Goal: Book appointment/travel/reservation

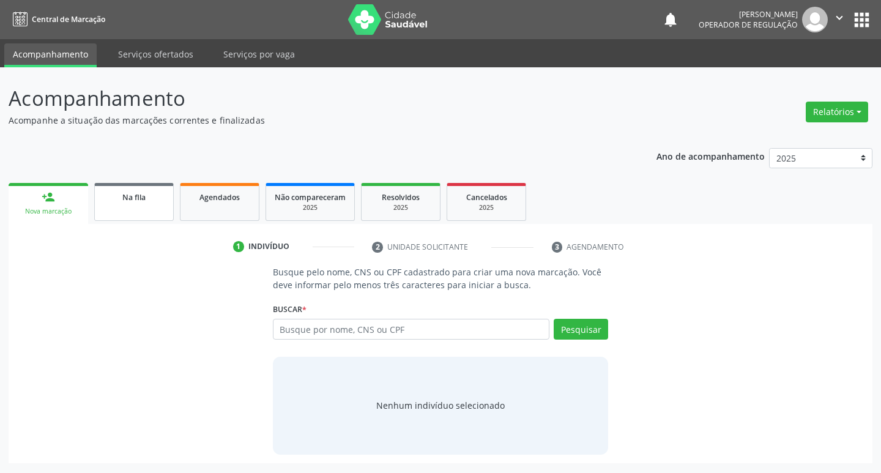
click at [130, 214] on link "Na fila" at bounding box center [134, 202] width 80 height 38
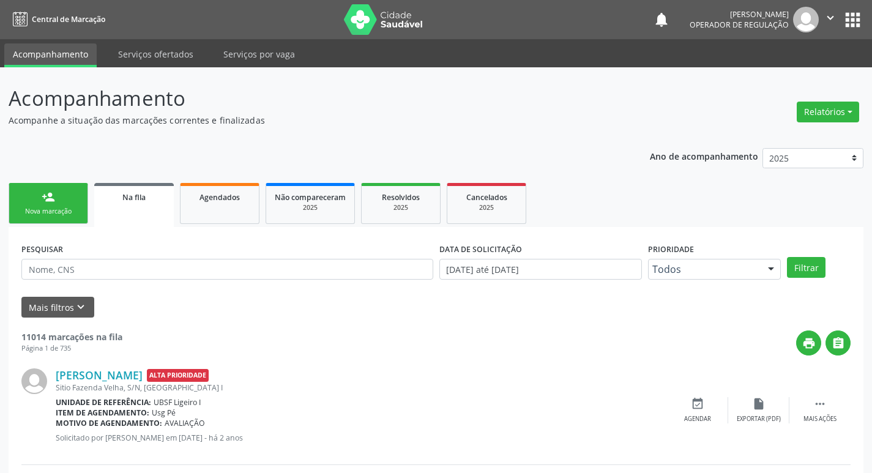
click at [81, 191] on link "person_add Nova marcação" at bounding box center [49, 203] width 80 height 41
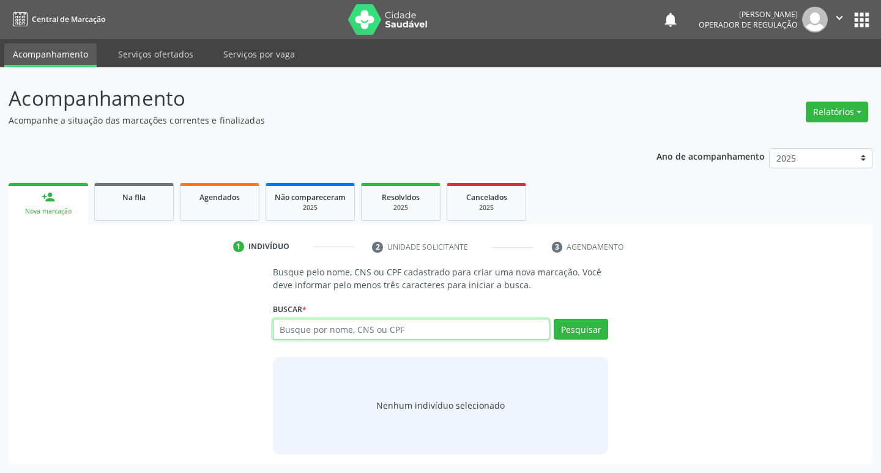
click at [332, 336] on input "text" at bounding box center [411, 329] width 277 height 21
click at [295, 332] on input "7000060" at bounding box center [411, 329] width 277 height 21
click at [340, 323] on input "7000060" at bounding box center [411, 329] width 277 height 21
type input "700006081300700"
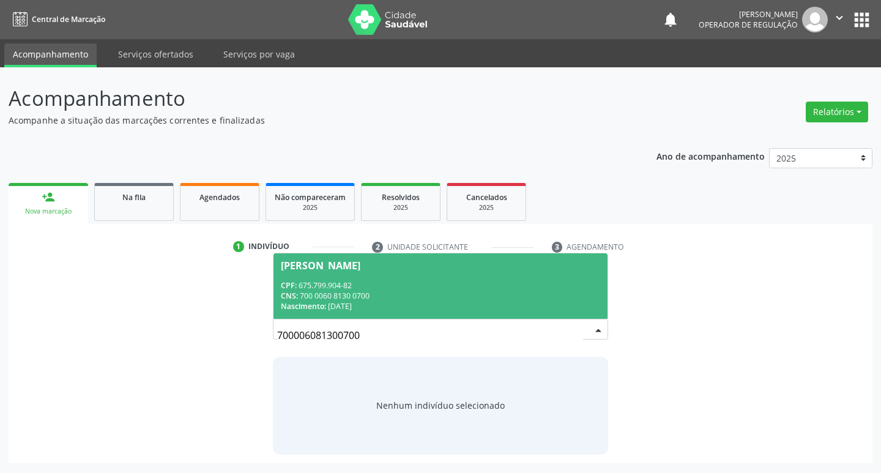
click at [517, 312] on span "[PERSON_NAME] CPF: 675.799.904-82 CNS: 700 0060 8130 0700 Nascimento: [DATE]" at bounding box center [440, 285] width 335 height 65
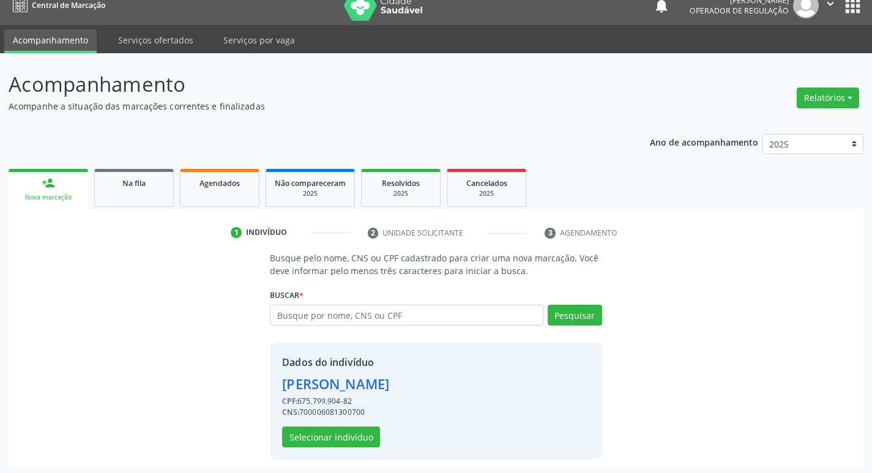
scroll to position [18, 0]
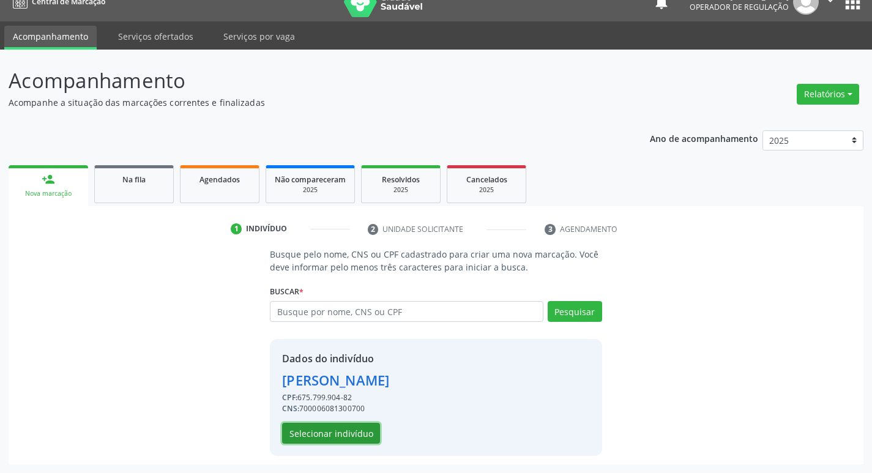
click at [360, 443] on button "Selecionar indivíduo" at bounding box center [331, 433] width 98 height 21
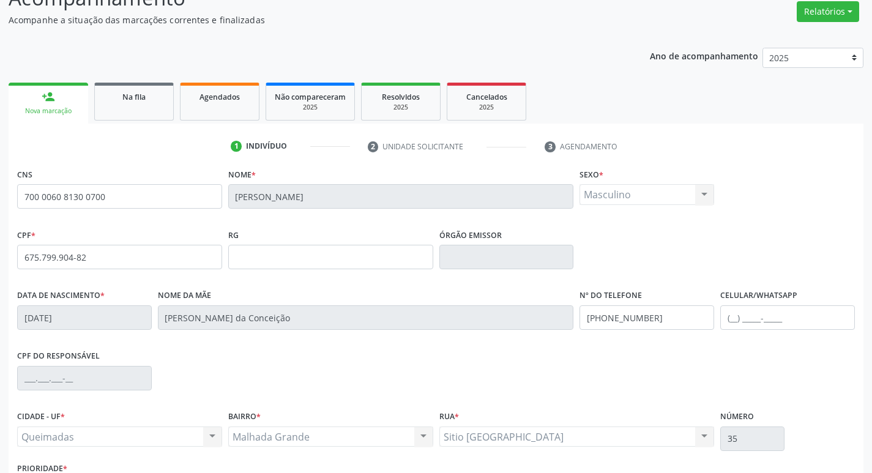
scroll to position [190, 0]
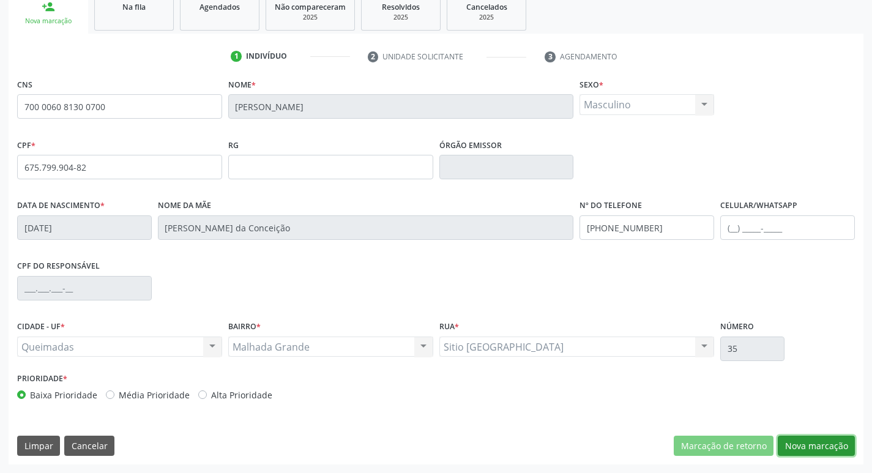
click at [793, 442] on button "Nova marcação" at bounding box center [815, 445] width 77 height 21
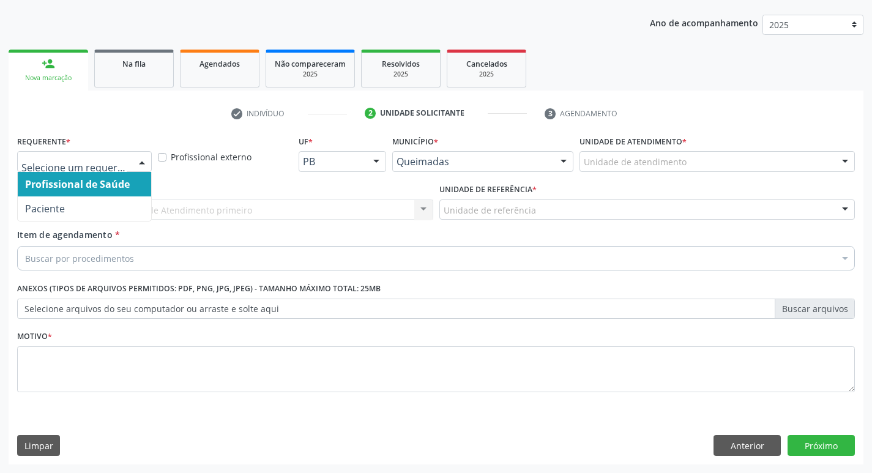
click at [138, 165] on div at bounding box center [142, 162] width 18 height 21
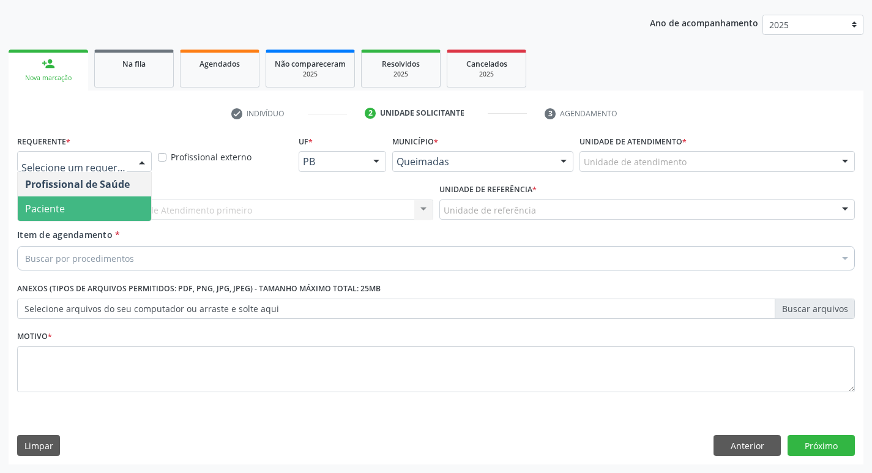
click at [97, 201] on span "Paciente" at bounding box center [84, 208] width 133 height 24
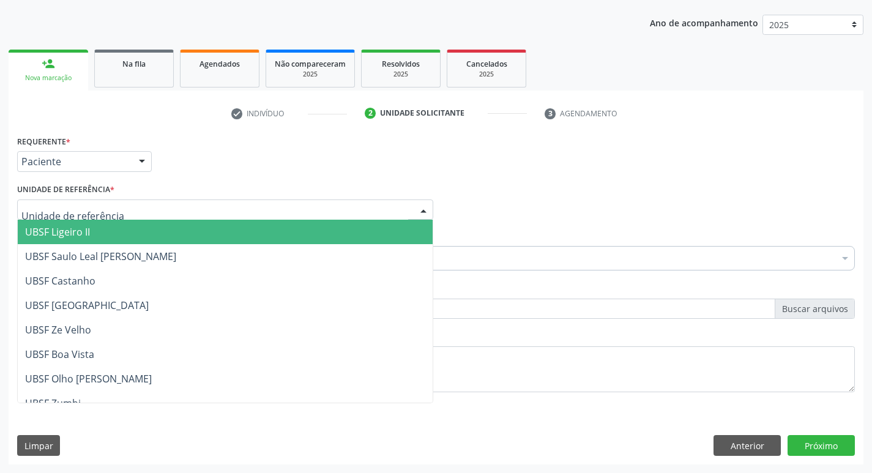
click at [114, 215] on div at bounding box center [225, 209] width 416 height 21
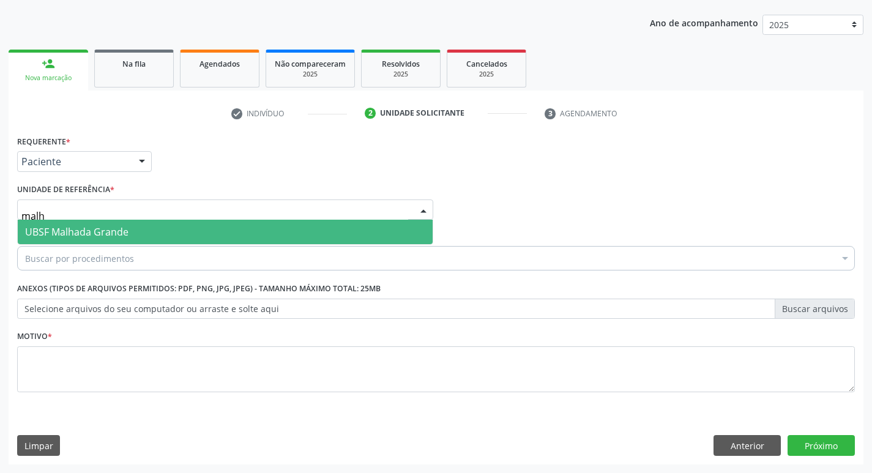
type input "malha"
click at [121, 237] on span "UBSF Malhada Grande" at bounding box center [76, 231] width 103 height 13
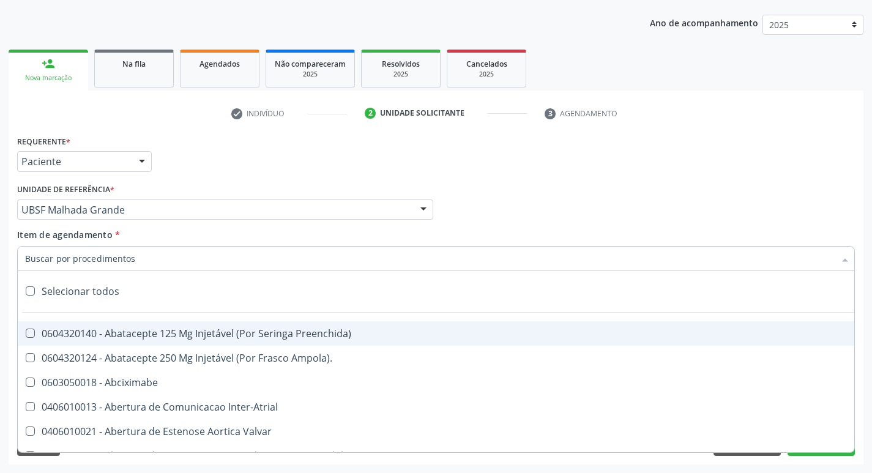
click at [115, 251] on input "Item de agendamento *" at bounding box center [429, 258] width 809 height 24
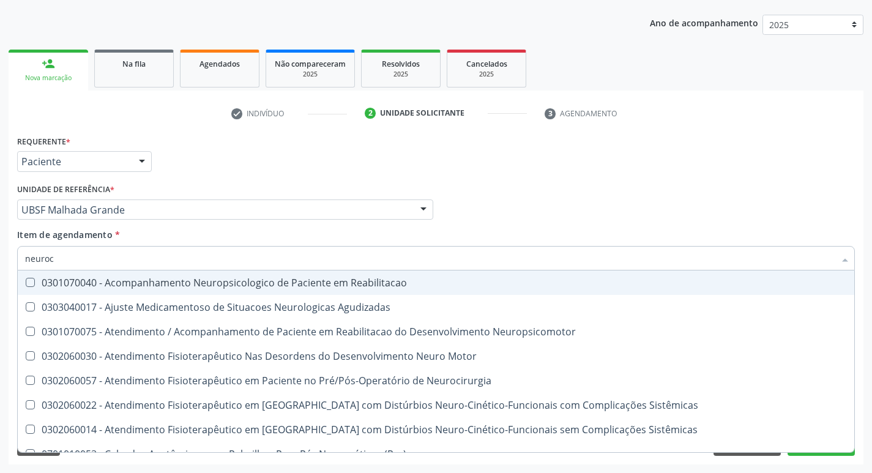
type input "neuroci"
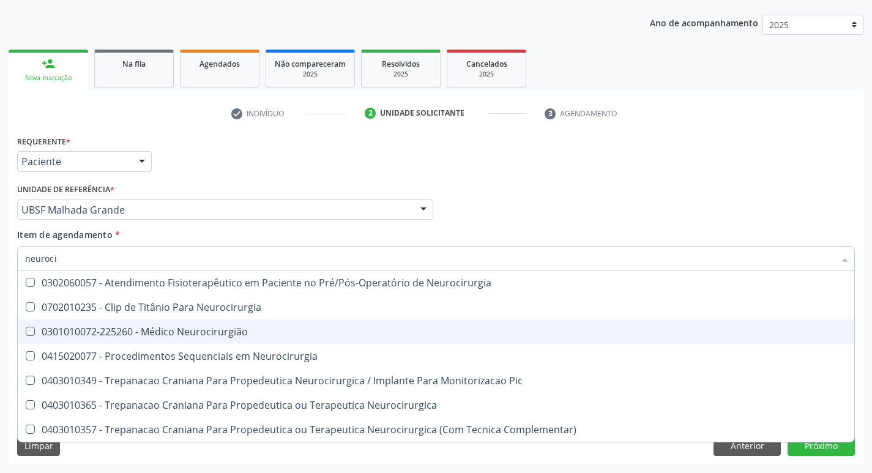
click at [118, 330] on div "0301010072-225260 - Médico Neurocirurgião" at bounding box center [435, 332] width 821 height 10
checkbox Neurocirurgião "true"
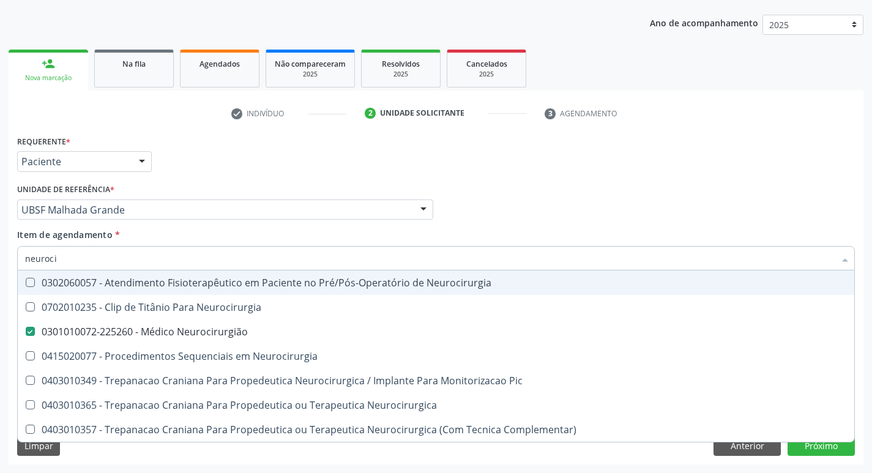
click at [380, 146] on div "Requerente * Paciente Profissional de Saúde Paciente Nenhum resultado encontrad…" at bounding box center [435, 156] width 843 height 48
checkbox Neurocirurgia "true"
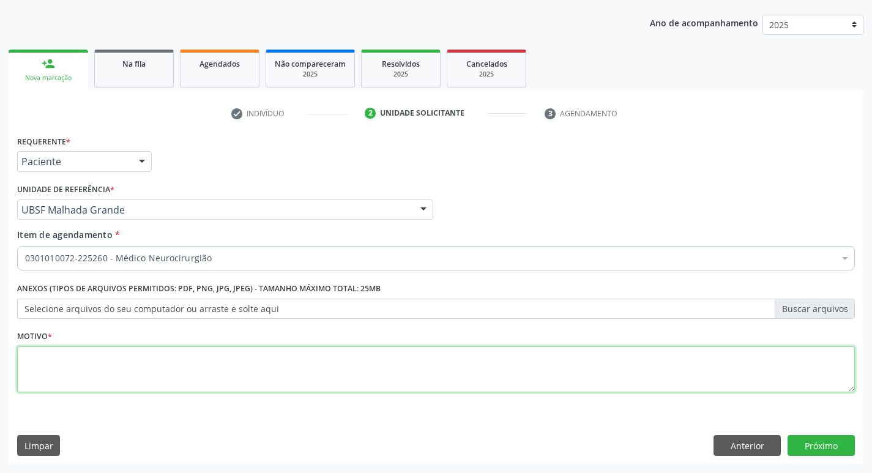
click at [57, 366] on textarea at bounding box center [435, 369] width 837 height 46
type textarea "Avaliação"
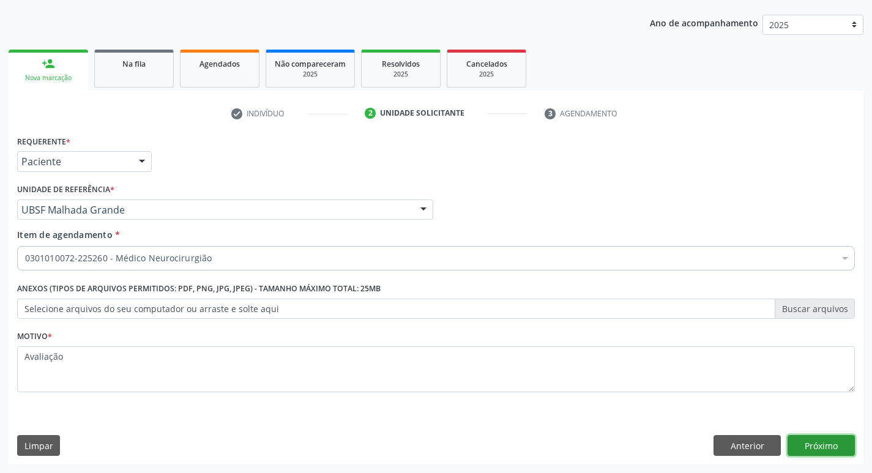
click at [821, 441] on button "Próximo" at bounding box center [820, 445] width 67 height 21
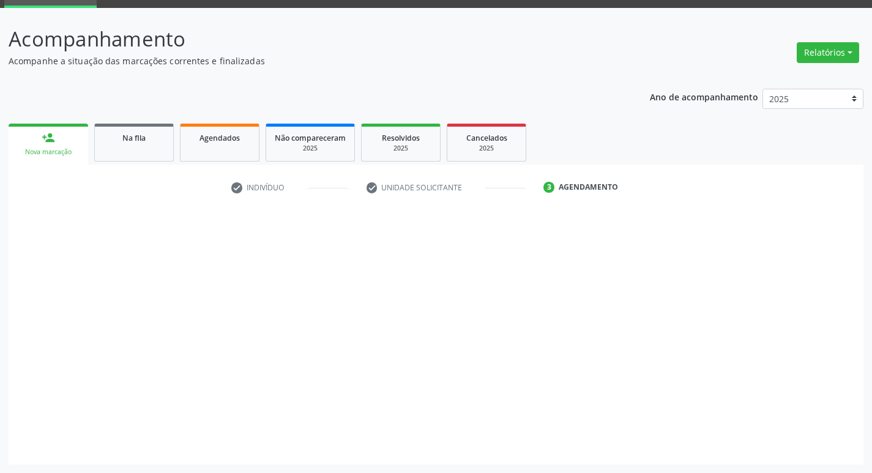
scroll to position [59, 0]
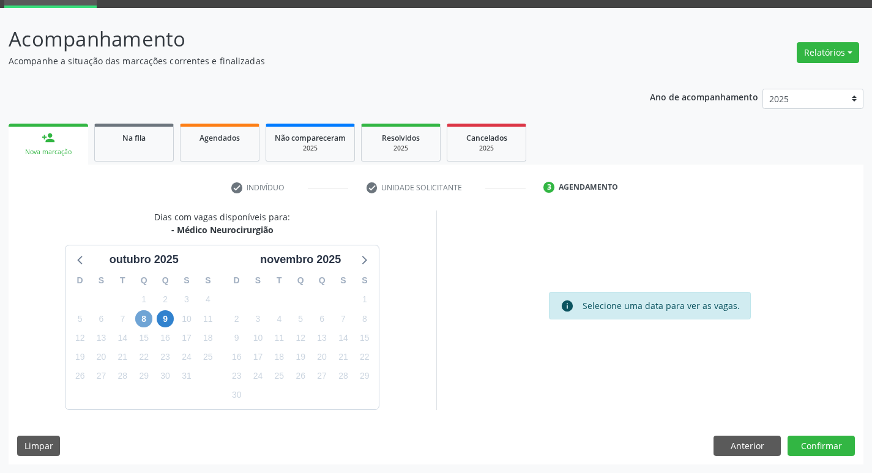
click at [143, 318] on span "8" at bounding box center [143, 318] width 17 height 17
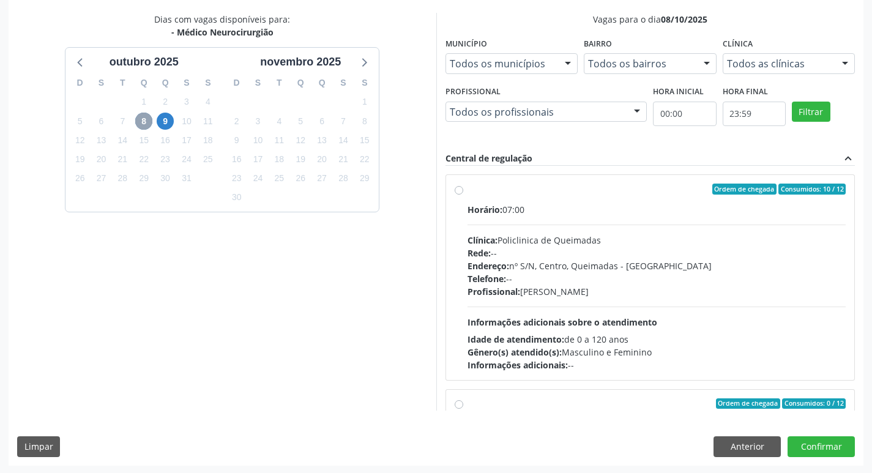
scroll to position [258, 0]
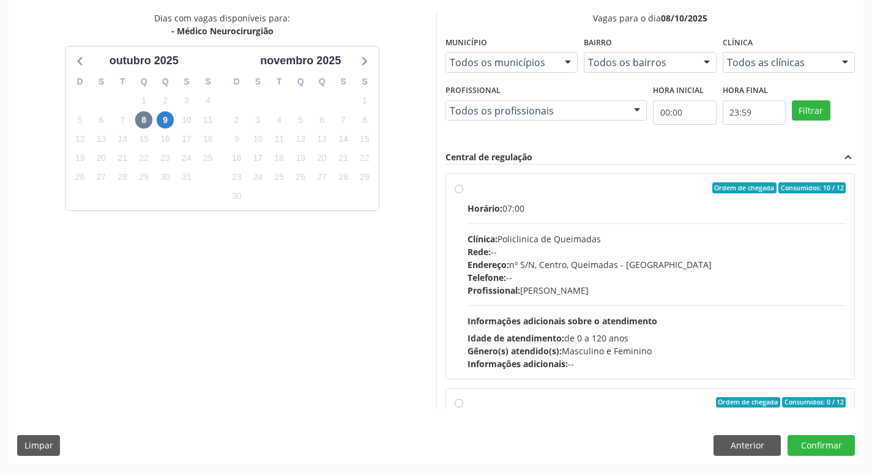
click at [607, 195] on label "Ordem de chegada Consumidos: 10 / 12 Horário: 07:00 Clínica: Policlinica de Que…" at bounding box center [656, 276] width 379 height 188
click at [463, 193] on input "Ordem de chegada Consumidos: 10 / 12 Horário: 07:00 Clínica: Policlinica de Que…" at bounding box center [458, 187] width 9 height 11
radio input "true"
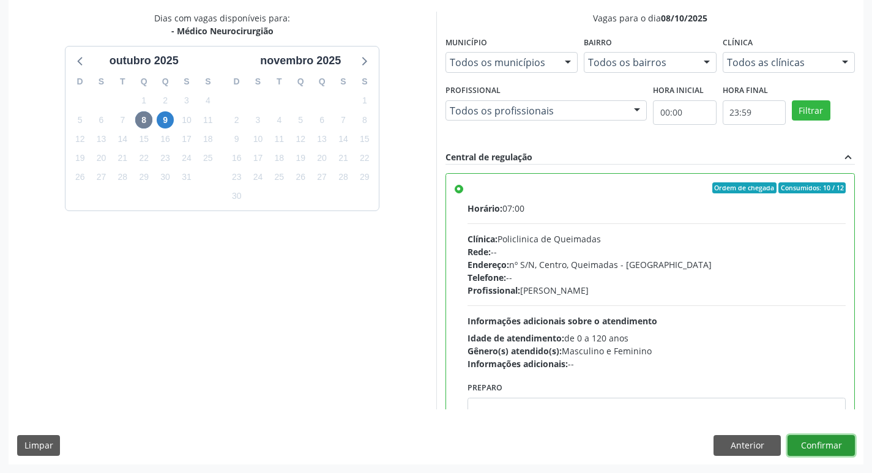
click at [821, 448] on button "Confirmar" at bounding box center [820, 445] width 67 height 21
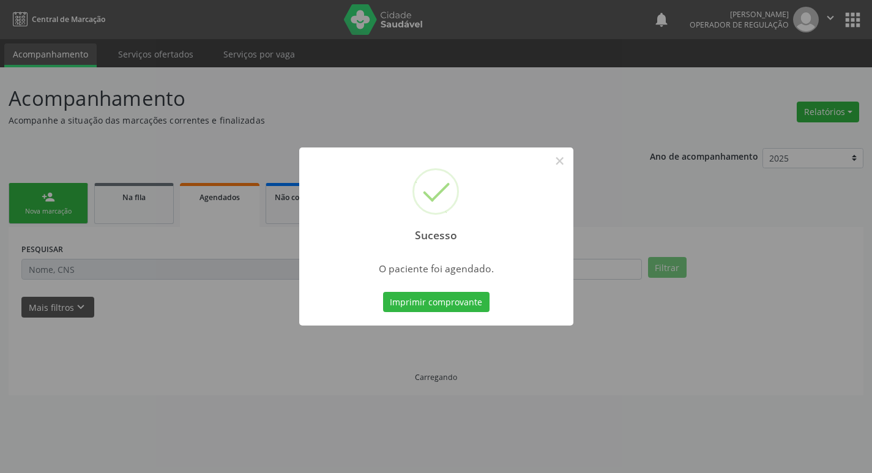
scroll to position [0, 0]
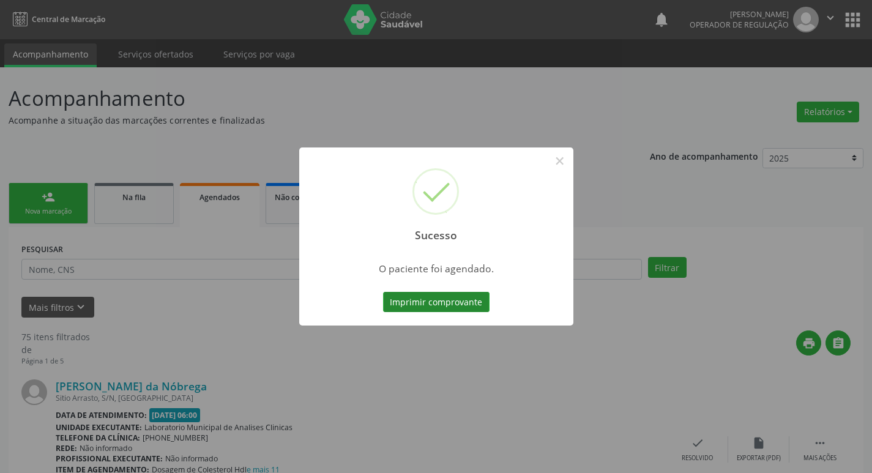
click at [454, 303] on button "Imprimir comprovante" at bounding box center [436, 302] width 106 height 21
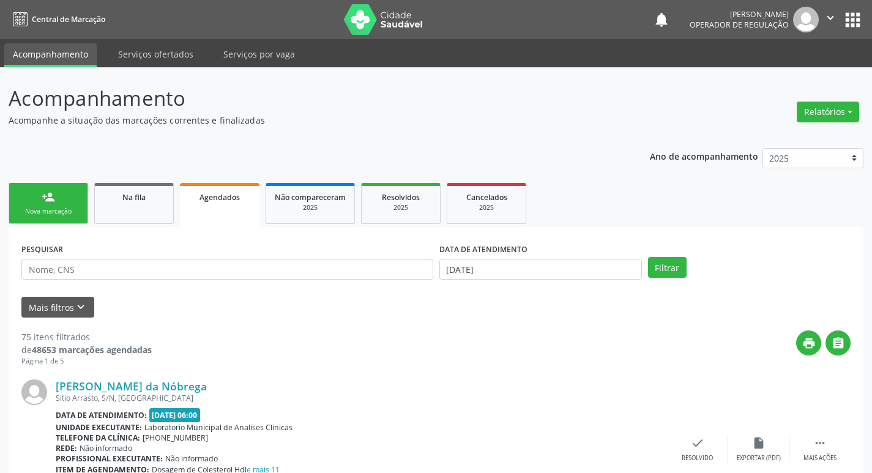
click at [31, 196] on link "person_add Nova marcação" at bounding box center [49, 203] width 80 height 41
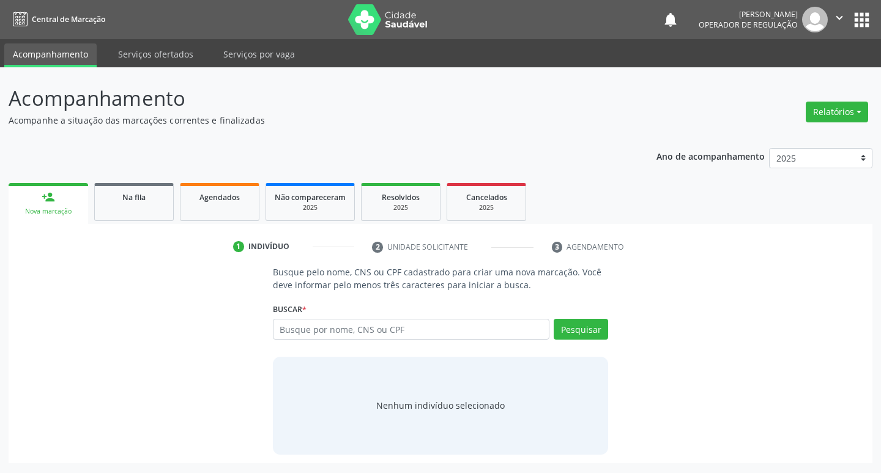
click at [31, 196] on link "person_add Nova marcação" at bounding box center [49, 203] width 80 height 41
click at [499, 327] on input "text" at bounding box center [411, 329] width 277 height 21
type input "702807121953866"
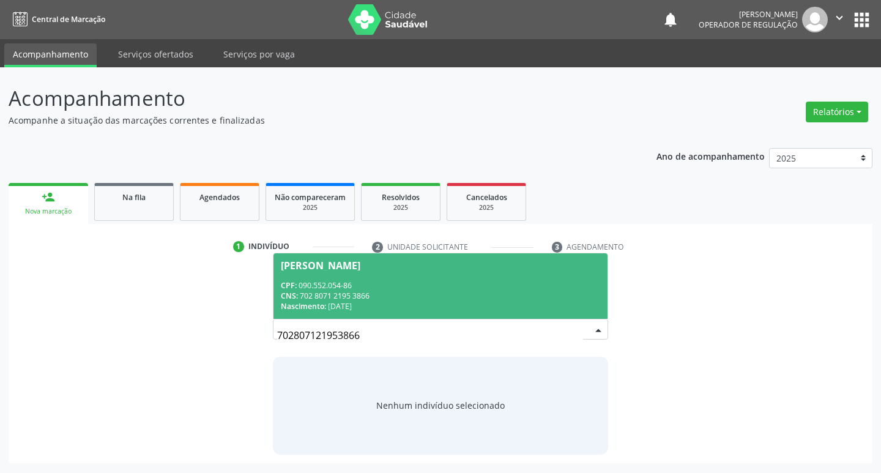
click at [538, 256] on span "[PERSON_NAME] CPF: 090.552.054-86 CNS: 702 8071 2195 3866 Nascimento: [DATE]" at bounding box center [440, 285] width 335 height 65
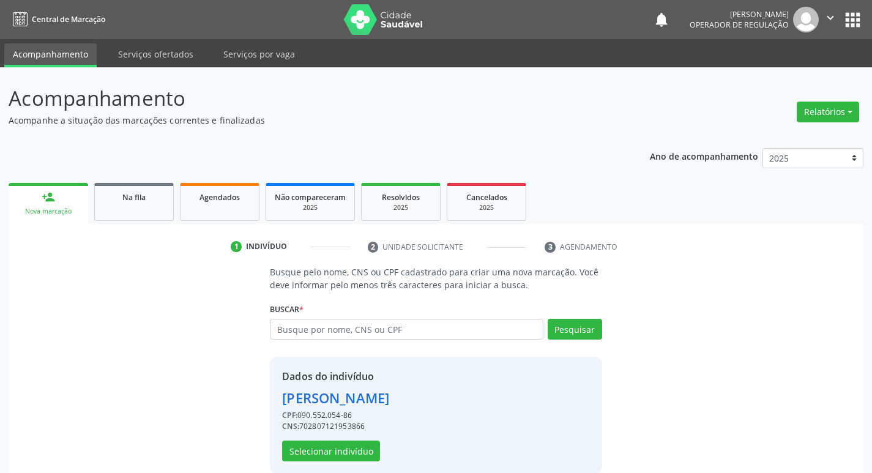
scroll to position [18, 0]
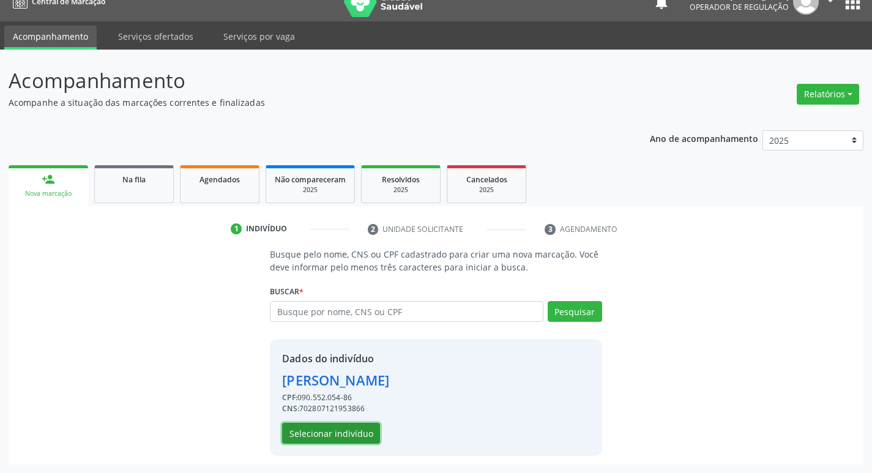
click at [343, 434] on button "Selecionar indivíduo" at bounding box center [331, 433] width 98 height 21
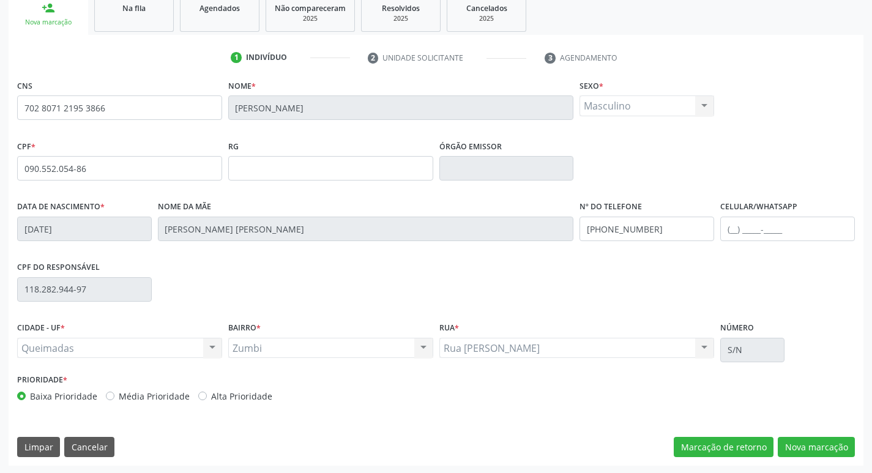
scroll to position [190, 0]
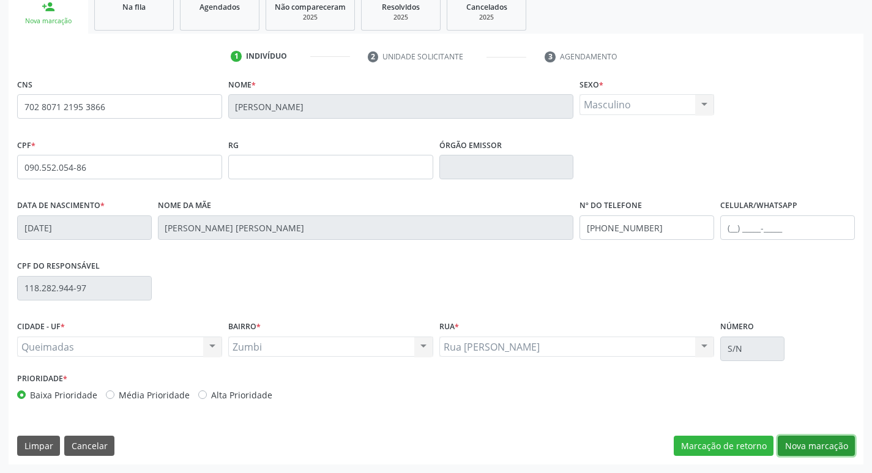
click at [791, 439] on button "Nova marcação" at bounding box center [815, 445] width 77 height 21
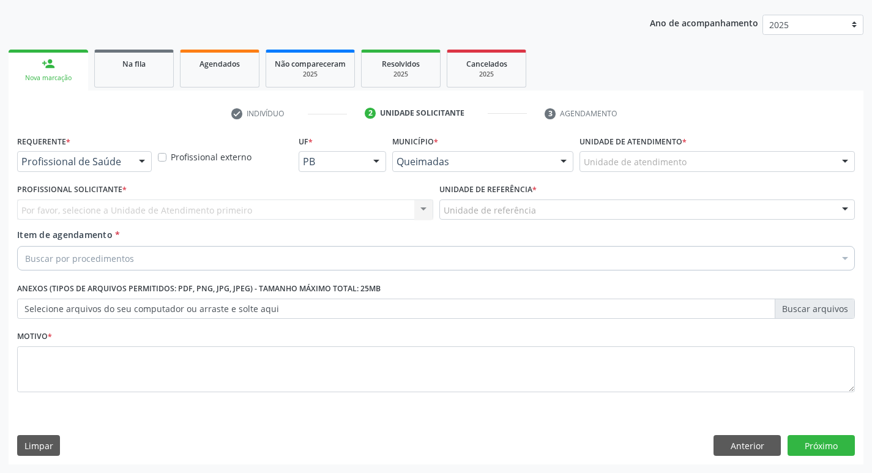
scroll to position [133, 0]
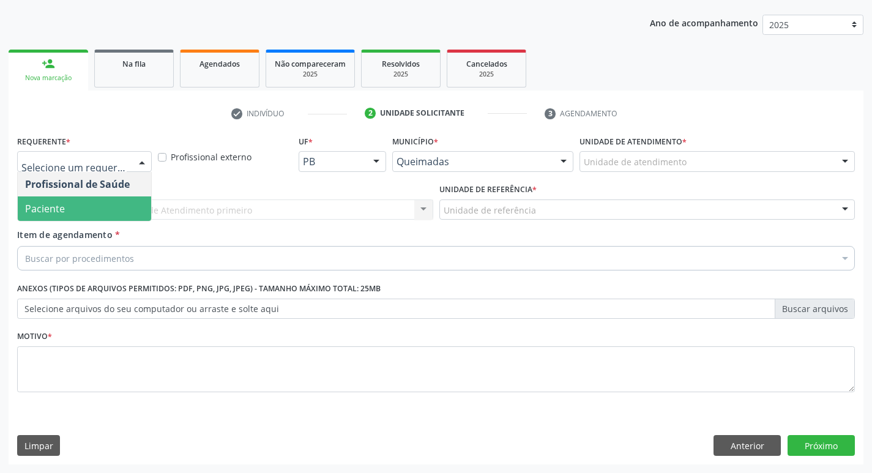
click at [87, 204] on span "Paciente" at bounding box center [84, 208] width 133 height 24
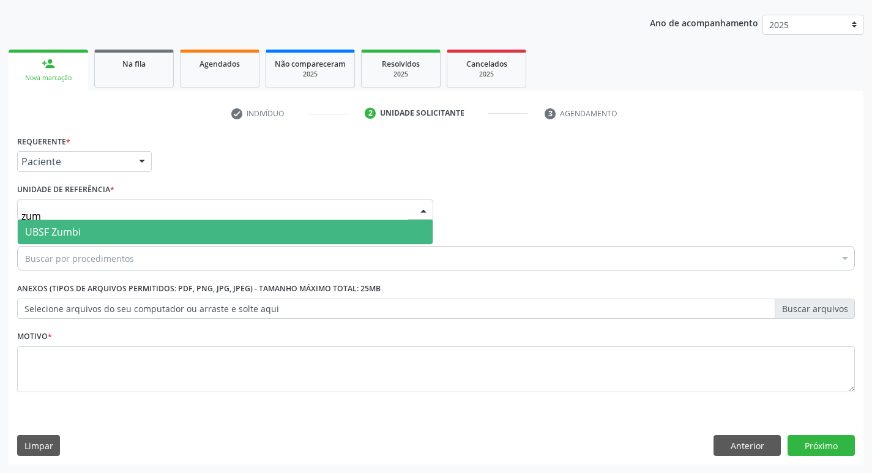
type input "zumb"
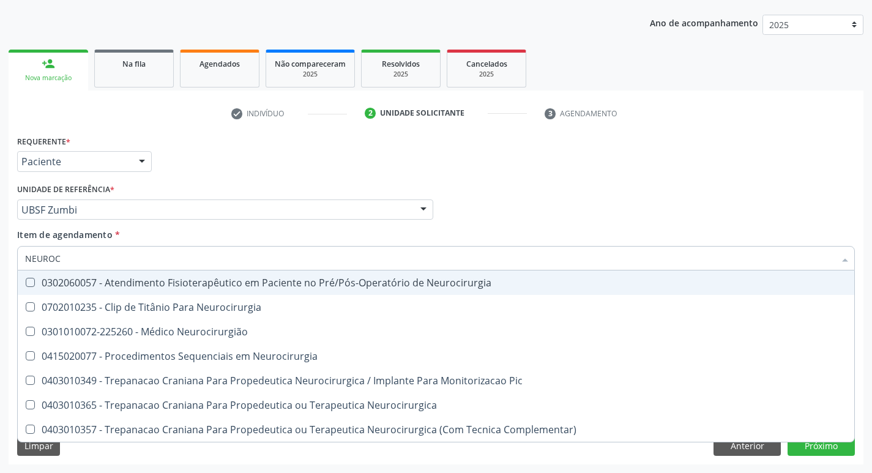
type input "NEUROCI"
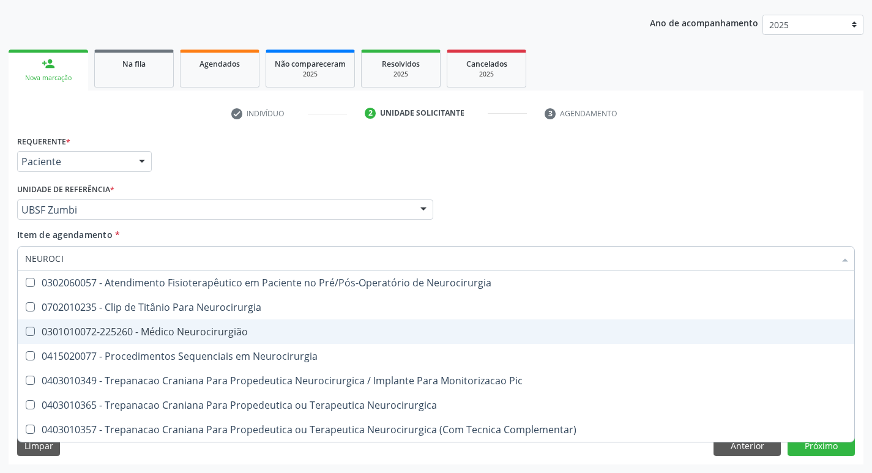
click at [78, 336] on div "0301010072-225260 - Médico Neurocirurgião" at bounding box center [435, 332] width 821 height 10
checkbox Neurocirurgião "true"
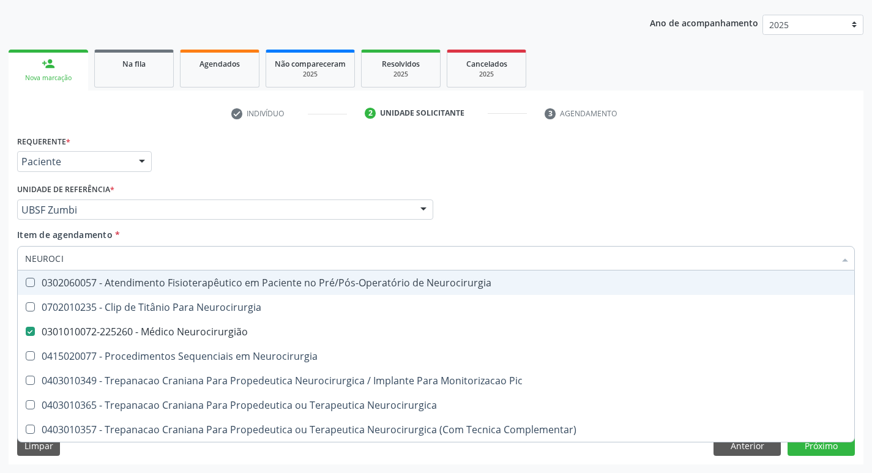
click at [259, 172] on div "Requerente * Paciente Profissional de Saúde Paciente Nenhum resultado encontrad…" at bounding box center [435, 156] width 843 height 48
checkbox Neurocirurgia "true"
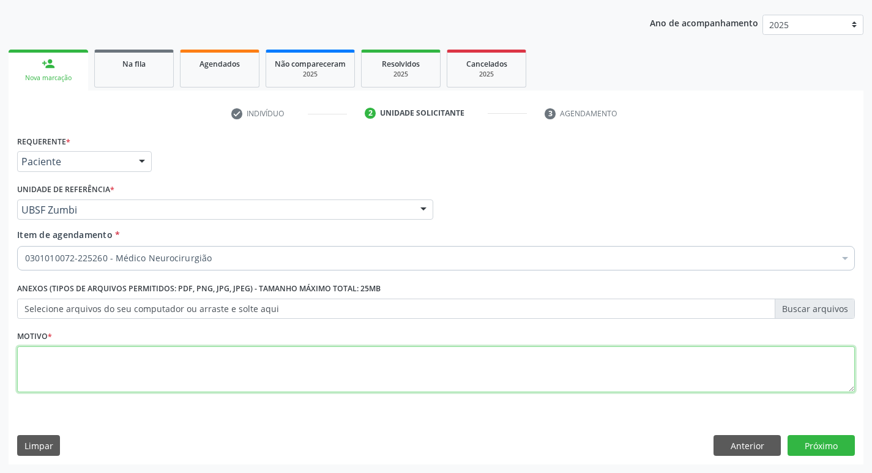
click at [157, 372] on textarea at bounding box center [435, 369] width 837 height 46
type textarea "AVALIAÇÃO"
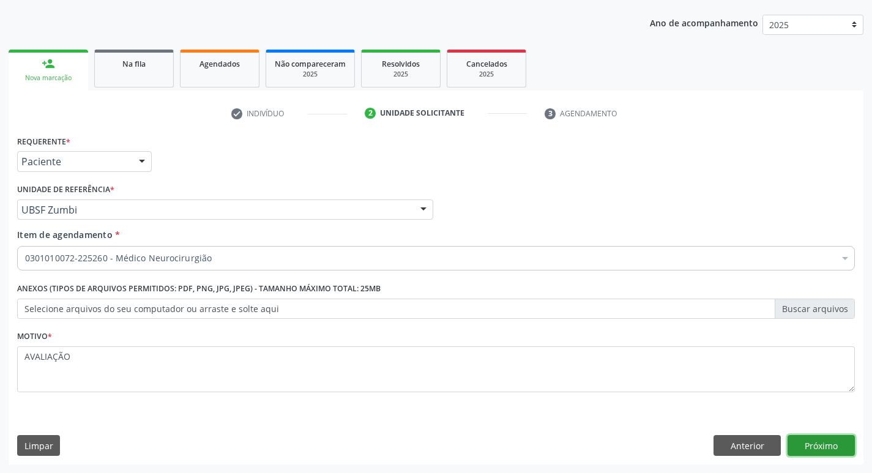
click at [833, 443] on button "Próximo" at bounding box center [820, 445] width 67 height 21
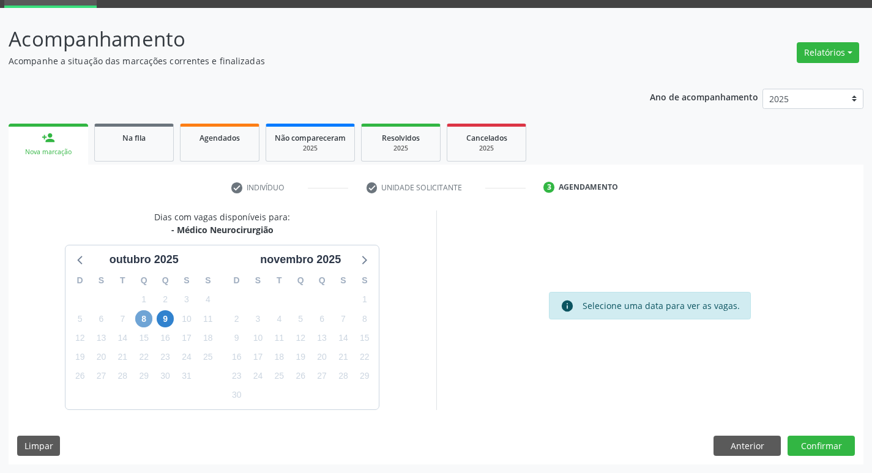
click at [146, 314] on span "8" at bounding box center [143, 318] width 17 height 17
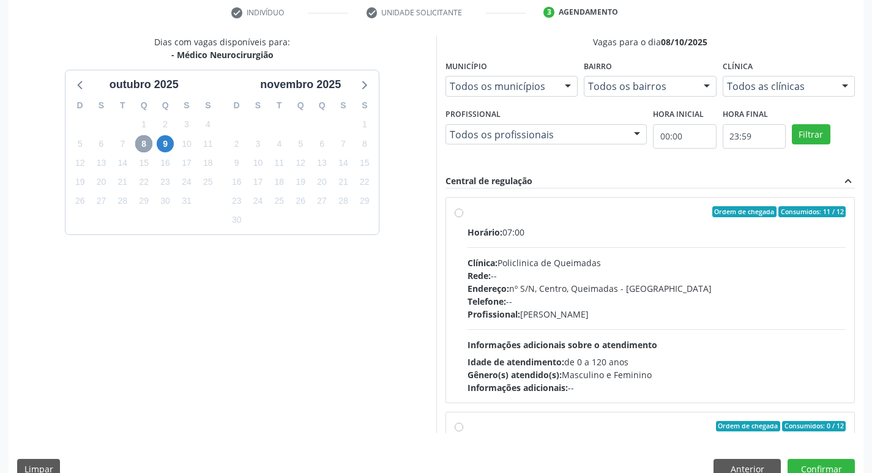
scroll to position [258, 0]
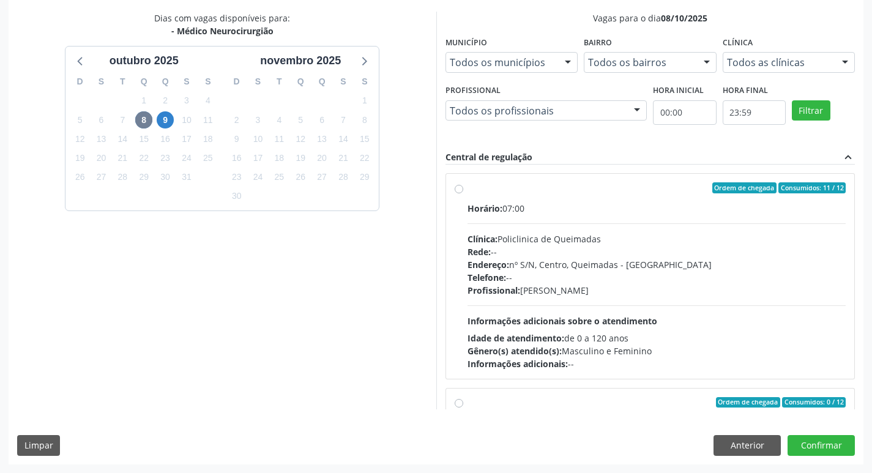
click at [681, 209] on div "Horário: 07:00" at bounding box center [656, 208] width 379 height 13
click at [463, 193] on input "Ordem de chegada Consumidos: 11 / 12 Horário: 07:00 Clínica: Policlinica de Que…" at bounding box center [458, 187] width 9 height 11
radio input "true"
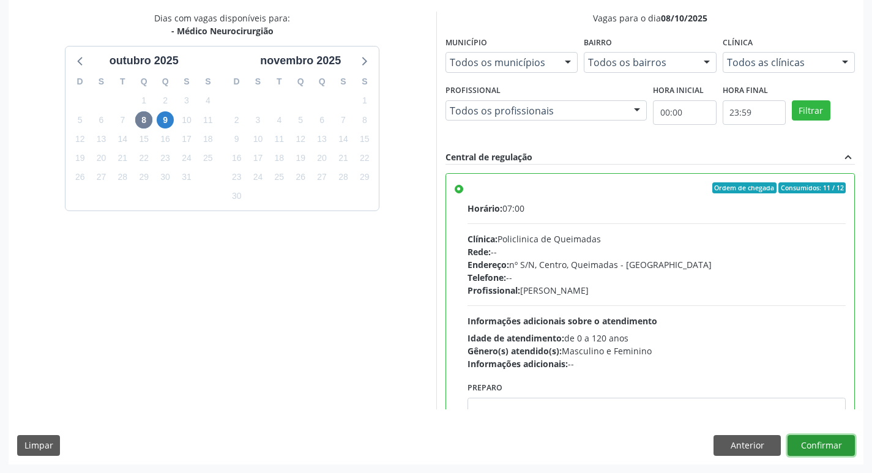
click at [812, 441] on button "Confirmar" at bounding box center [820, 445] width 67 height 21
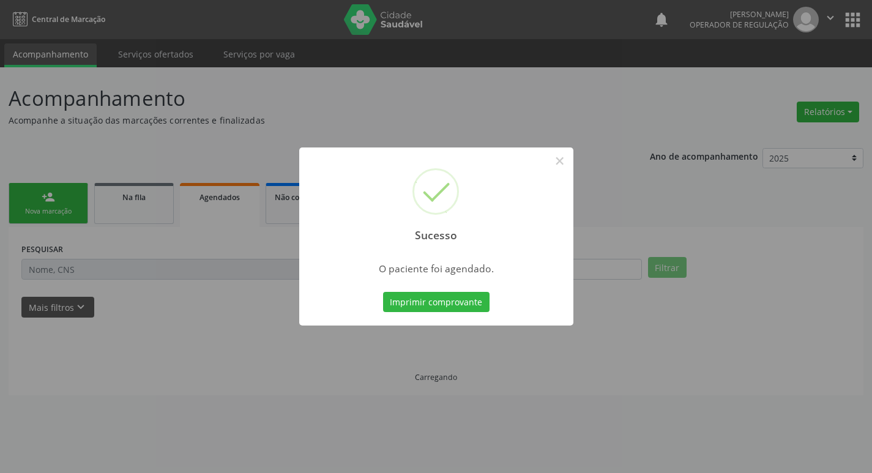
scroll to position [0, 0]
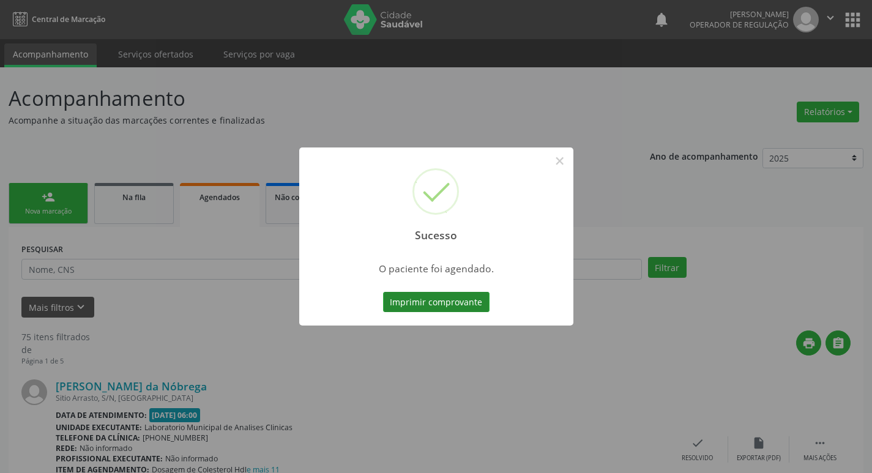
click at [405, 298] on button "Imprimir comprovante" at bounding box center [436, 302] width 106 height 21
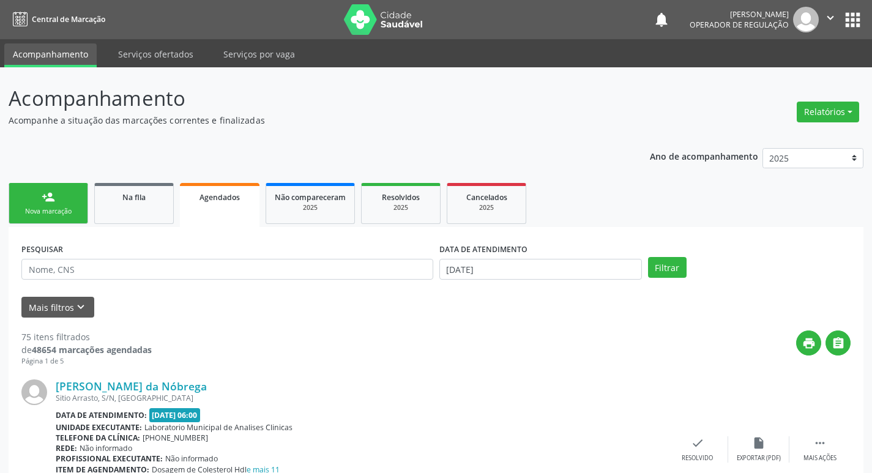
click at [49, 209] on div "Nova marcação" at bounding box center [48, 211] width 61 height 9
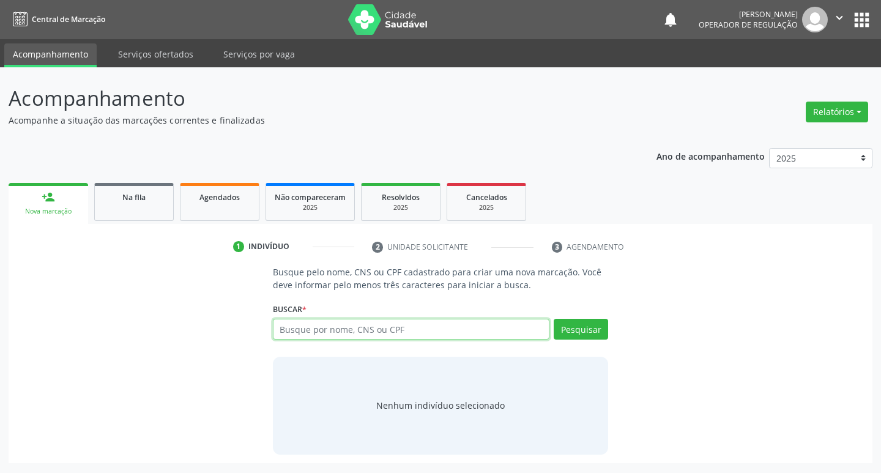
click at [368, 332] on input "text" at bounding box center [411, 329] width 277 height 21
type input "701101878886780"
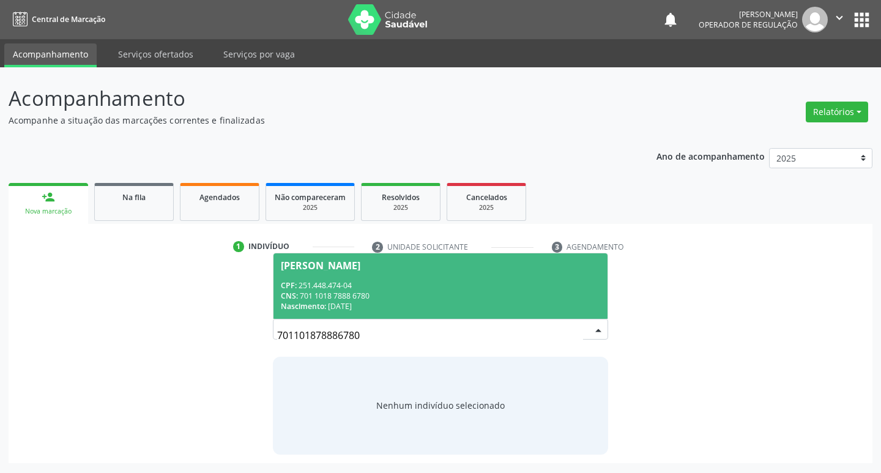
click at [545, 280] on div "CPF: 251.448.474-04" at bounding box center [441, 285] width 320 height 10
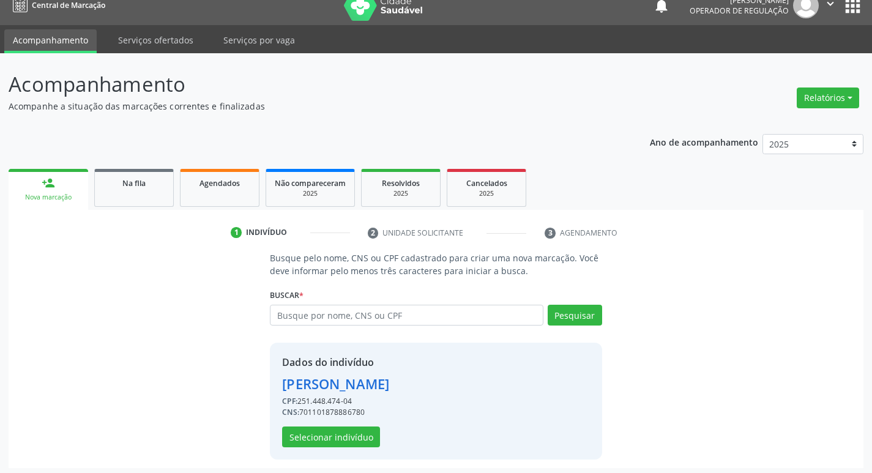
scroll to position [18, 0]
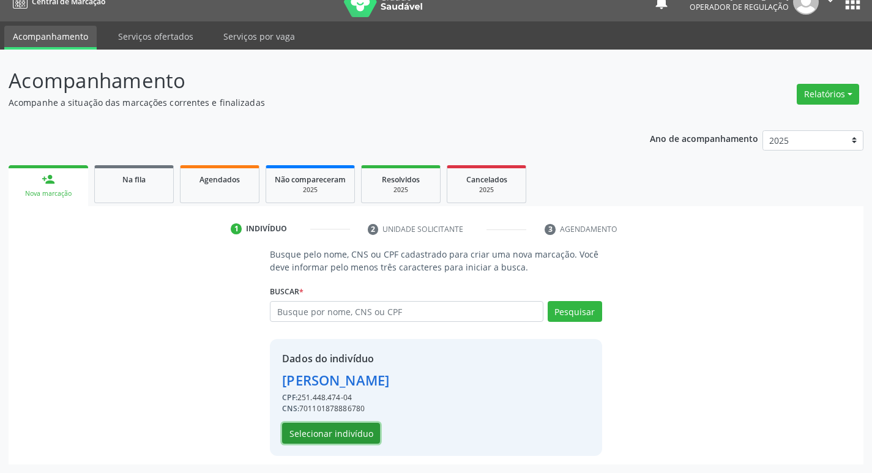
click at [315, 431] on button "Selecionar indivíduo" at bounding box center [331, 433] width 98 height 21
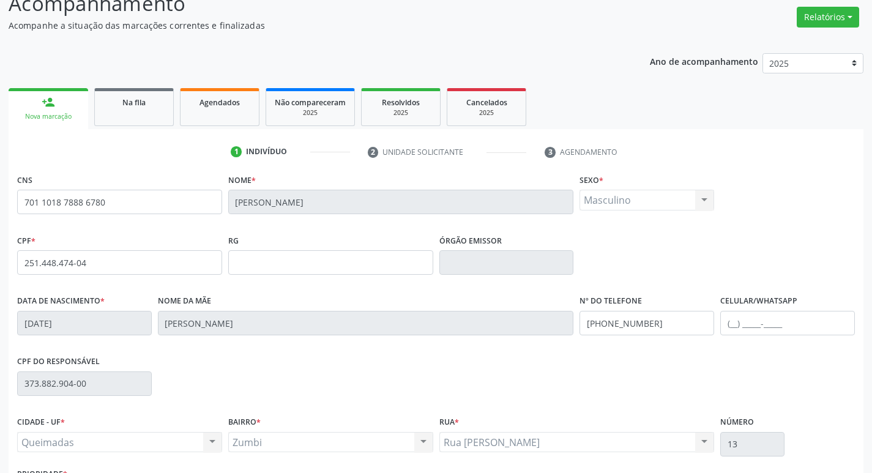
scroll to position [190, 0]
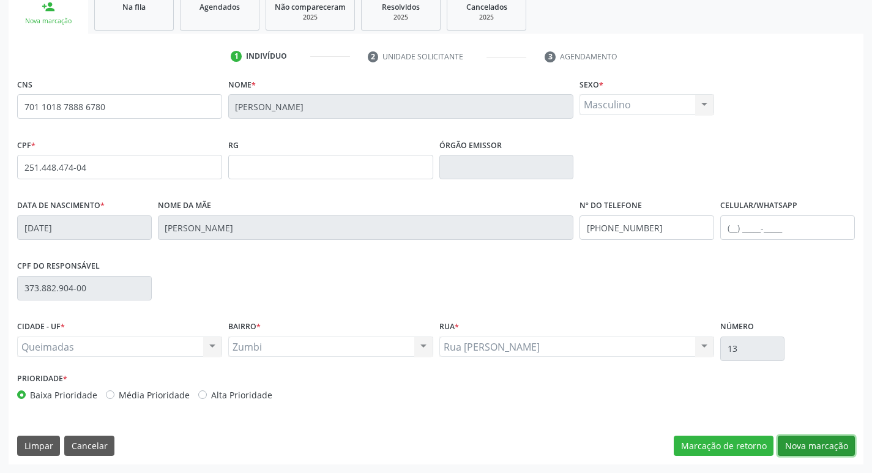
click at [798, 439] on button "Nova marcação" at bounding box center [815, 445] width 77 height 21
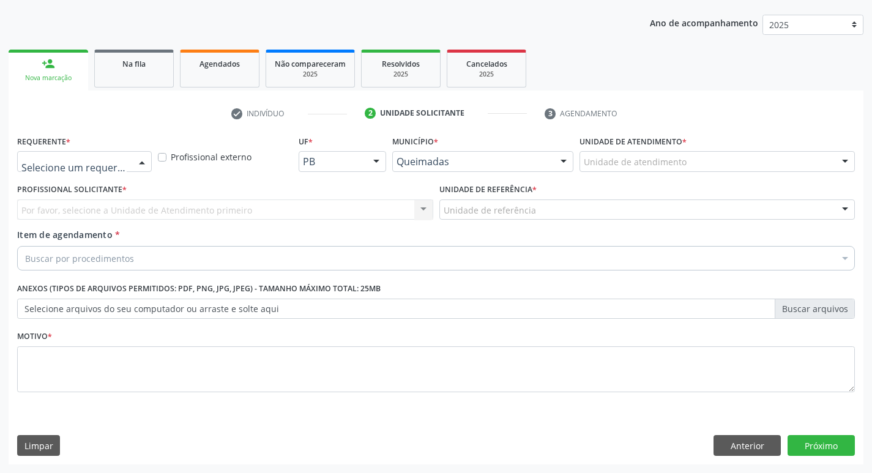
click at [111, 168] on div at bounding box center [84, 161] width 135 height 21
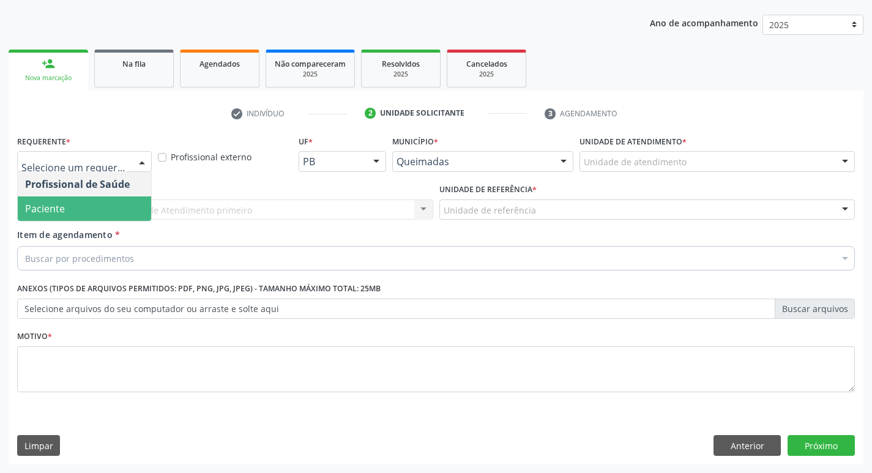
click at [89, 202] on span "Paciente" at bounding box center [84, 208] width 133 height 24
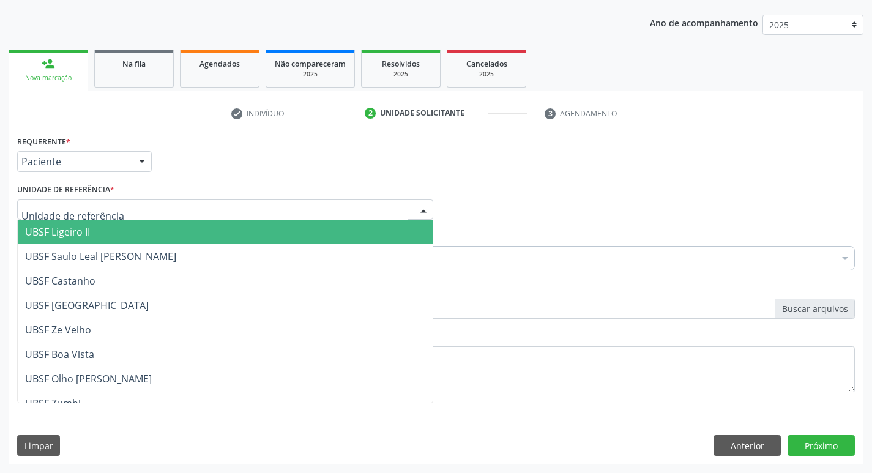
click at [89, 202] on div at bounding box center [225, 209] width 416 height 21
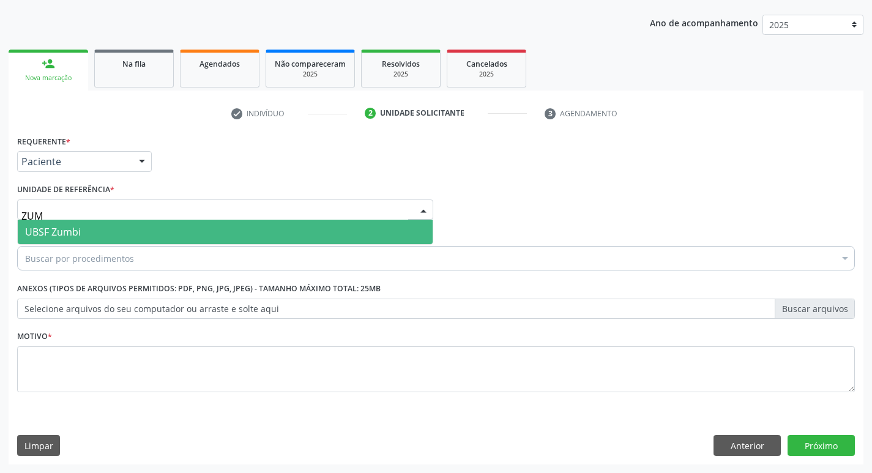
type input "ZUMB"
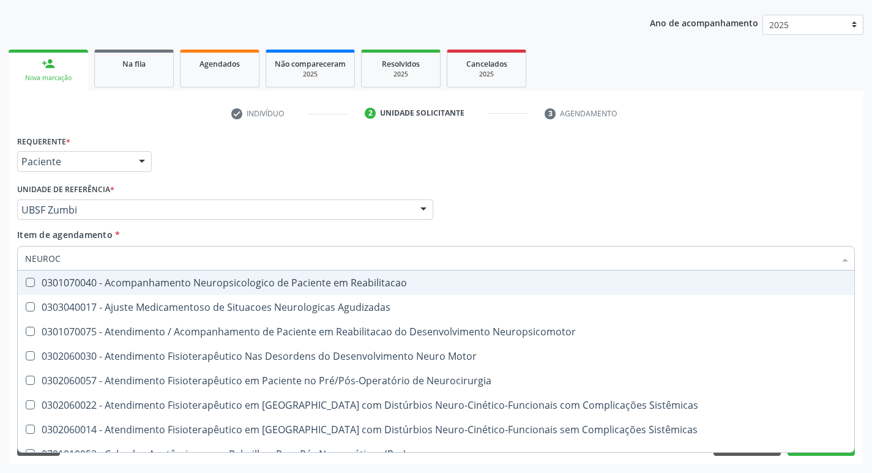
type input "NEUROCI"
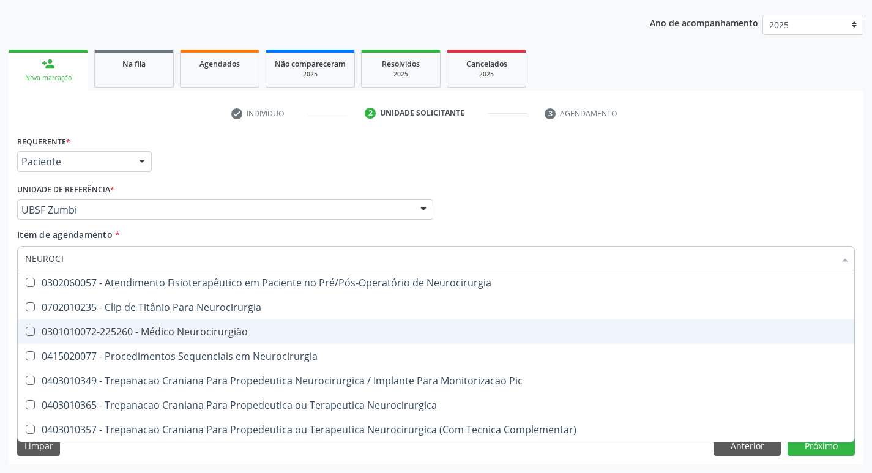
click at [117, 327] on div "0301010072-225260 - Médico Neurocirurgião" at bounding box center [435, 332] width 821 height 10
checkbox Neurocirurgião "true"
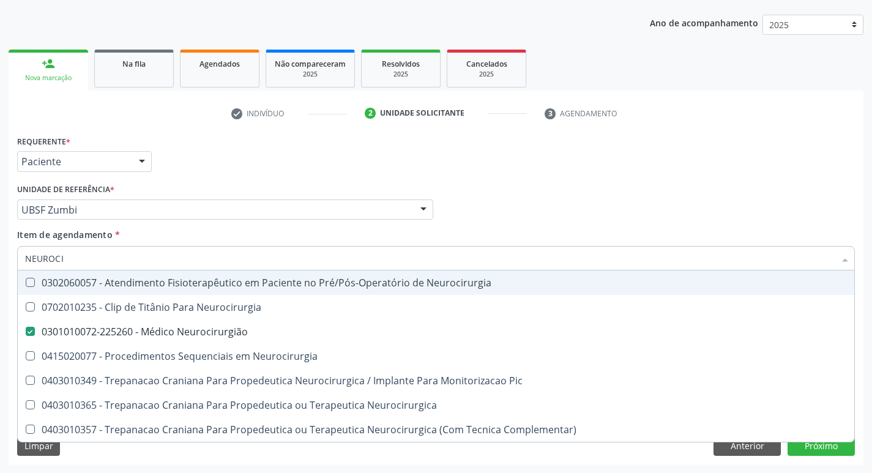
click at [282, 161] on div "Requerente * Paciente Profissional de Saúde Paciente Nenhum resultado encontrad…" at bounding box center [435, 156] width 843 height 48
checkbox Neurocirurgia "true"
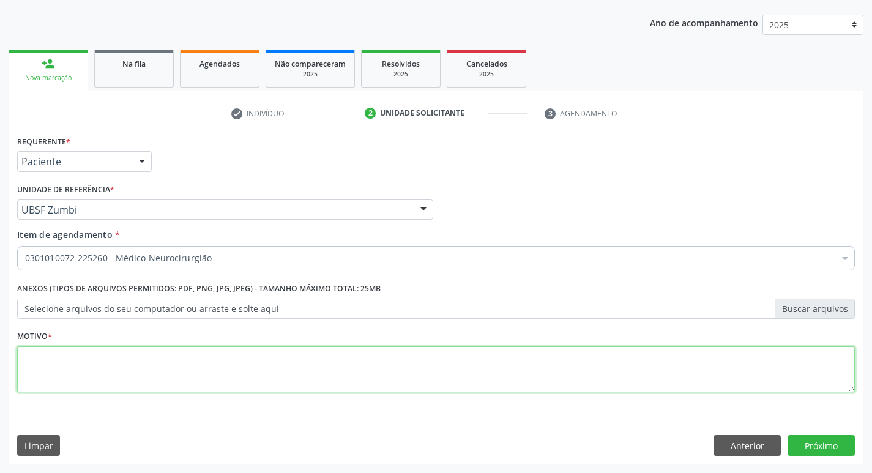
click at [143, 379] on textarea at bounding box center [435, 369] width 837 height 46
type textarea "AVALIAÇÃO"
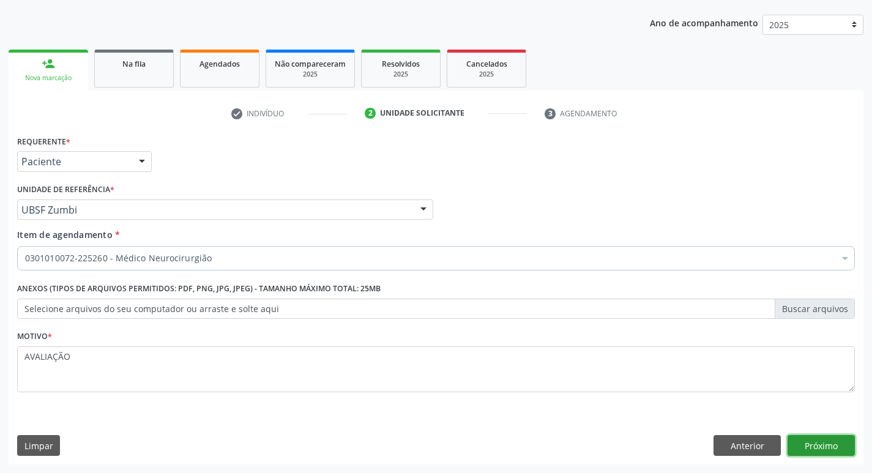
click at [809, 435] on button "Próximo" at bounding box center [820, 445] width 67 height 21
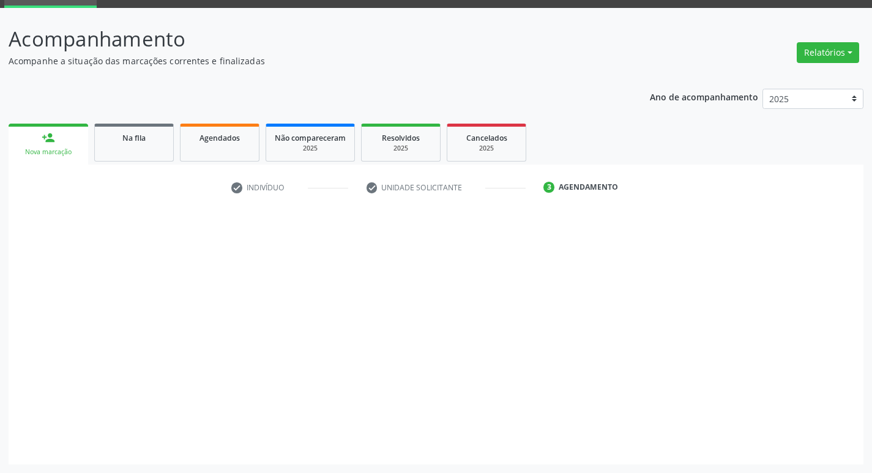
scroll to position [59, 0]
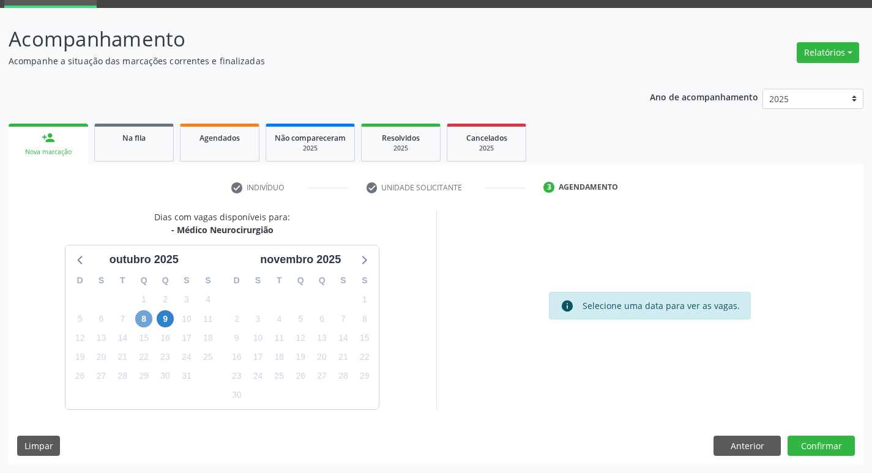
click at [140, 321] on span "8" at bounding box center [143, 318] width 17 height 17
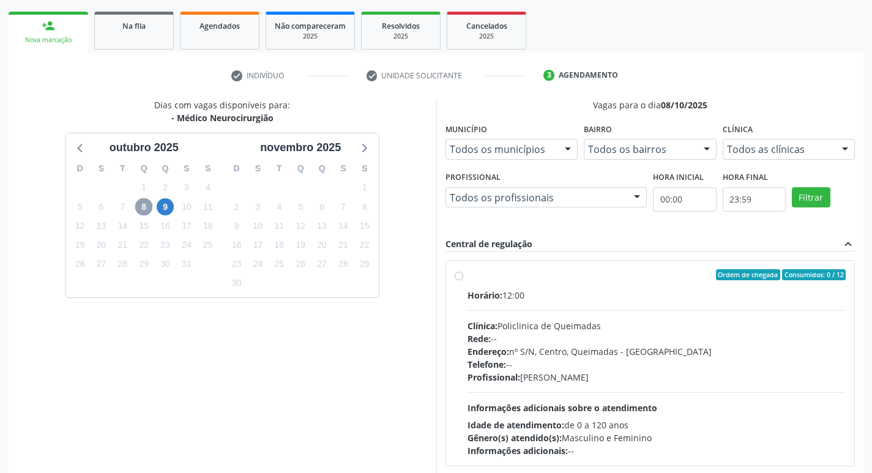
scroll to position [236, 0]
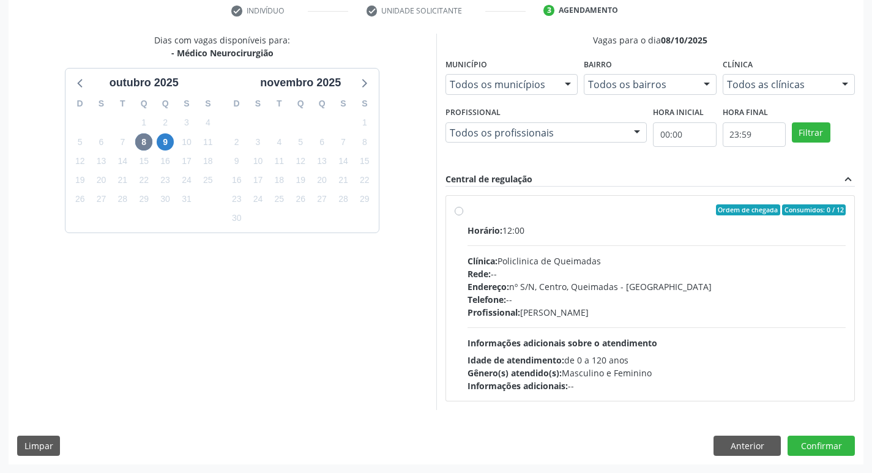
click at [702, 241] on div "Horário: 12:00 Clínica: Policlinica de Queimadas Rede: -- Endereço: nº S/N, Cen…" at bounding box center [656, 308] width 379 height 168
click at [463, 215] on input "Ordem de chegada Consumidos: 0 / 12 Horário: 12:00 Clínica: Policlinica de Quei…" at bounding box center [458, 209] width 9 height 11
radio input "true"
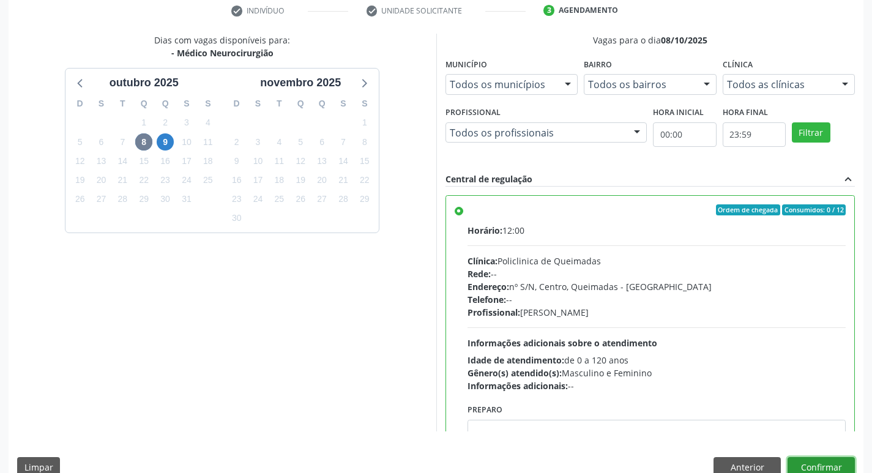
click at [820, 467] on button "Confirmar" at bounding box center [820, 467] width 67 height 21
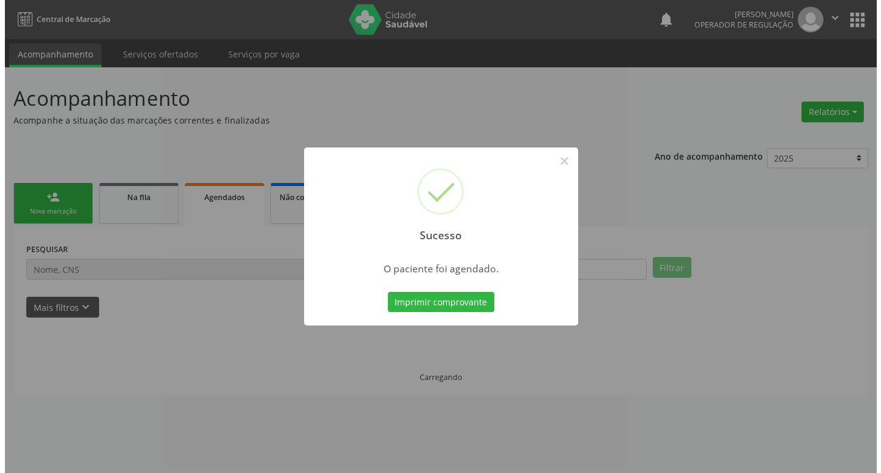
scroll to position [0, 0]
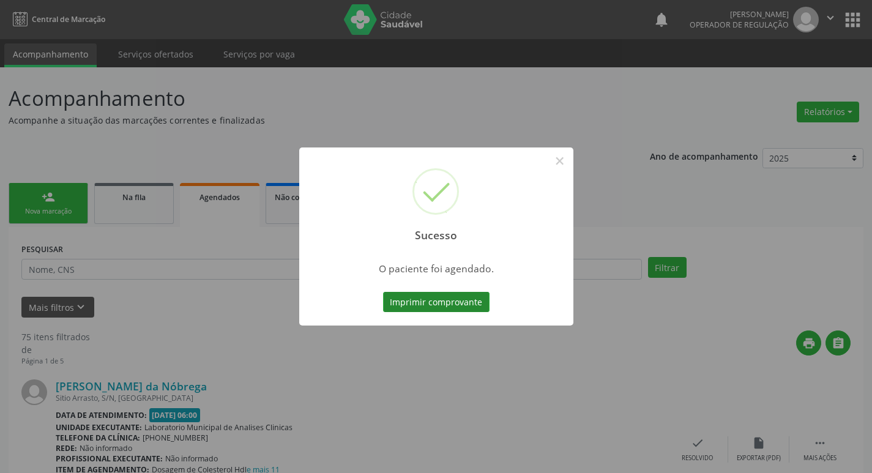
click at [432, 302] on button "Imprimir comprovante" at bounding box center [436, 302] width 106 height 21
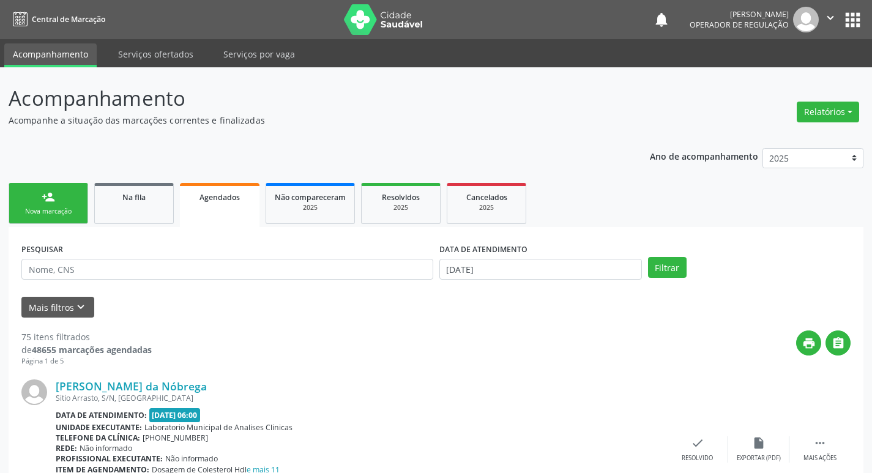
click at [62, 213] on div "Nova marcação" at bounding box center [48, 211] width 61 height 9
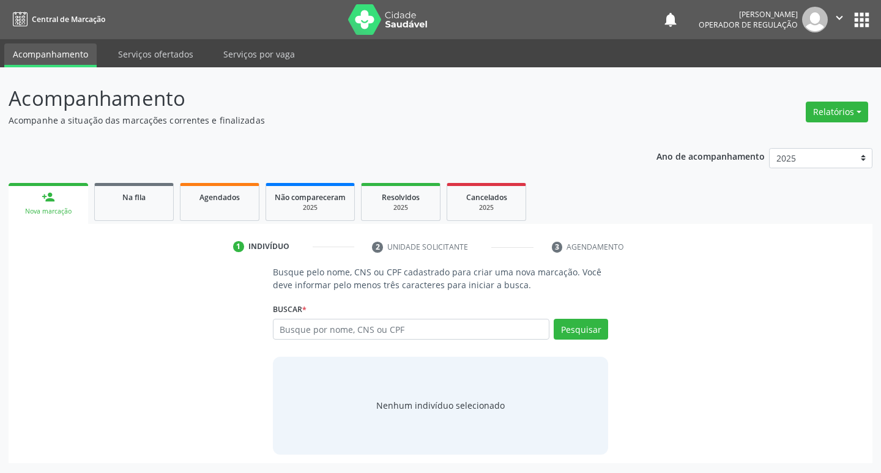
click at [309, 316] on div "Buscar * Busque por nome, CNS ou CPF Nenhum resultado encontrado para: " " Digi…" at bounding box center [441, 324] width 336 height 48
click at [304, 319] on input "text" at bounding box center [411, 329] width 277 height 21
click at [306, 321] on input "text" at bounding box center [411, 329] width 277 height 21
type input "[PERSON_NAME]"
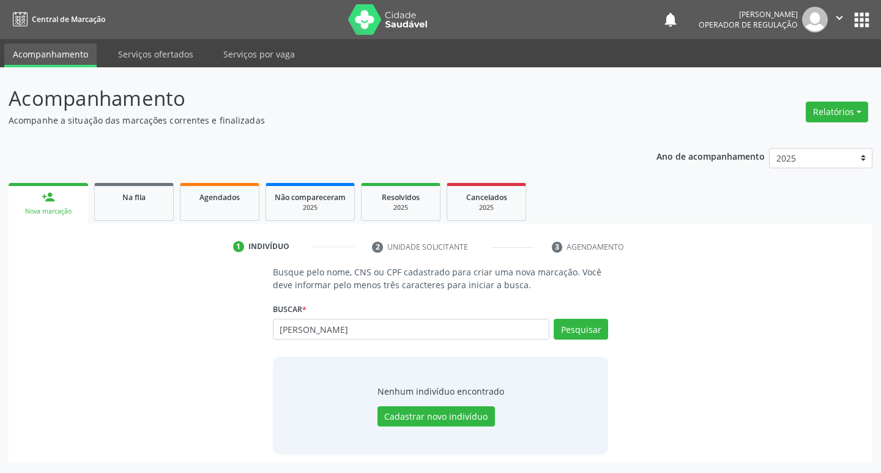
click at [583, 341] on div "Pesquisar" at bounding box center [578, 333] width 59 height 29
click at [593, 337] on button "Pesquisar" at bounding box center [581, 329] width 54 height 21
